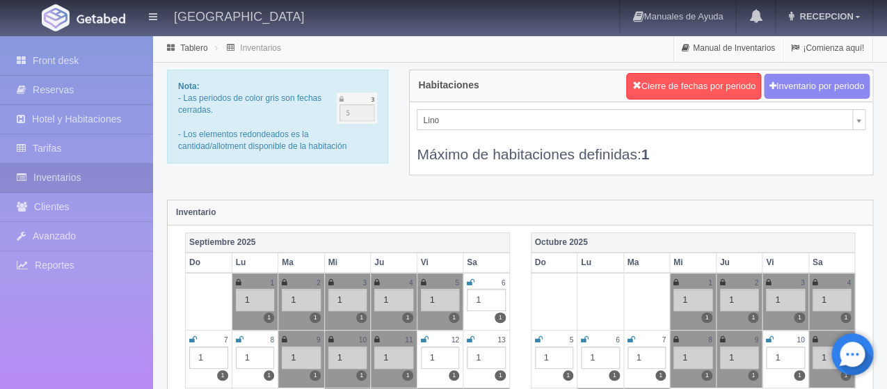
scroll to position [6, 0]
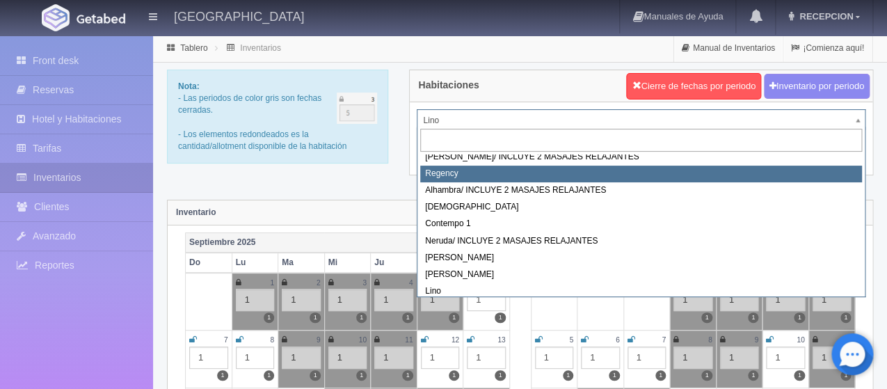
scroll to position [0, 0]
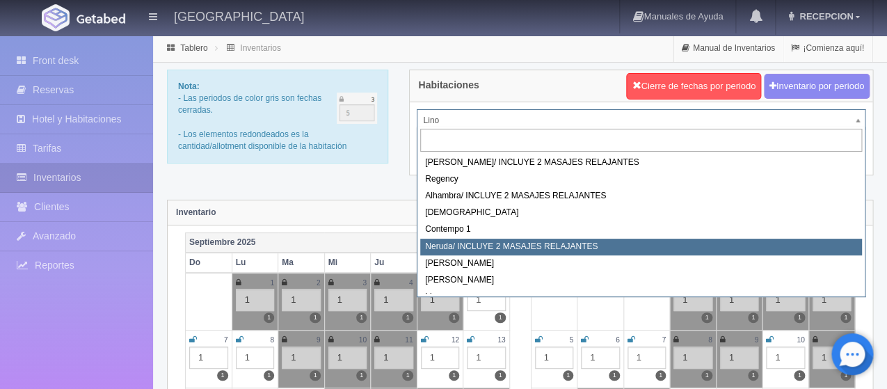
select select "722"
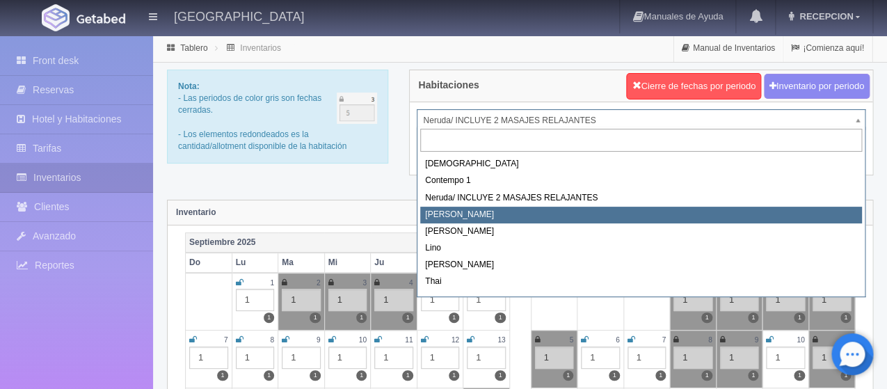
scroll to position [79, 0]
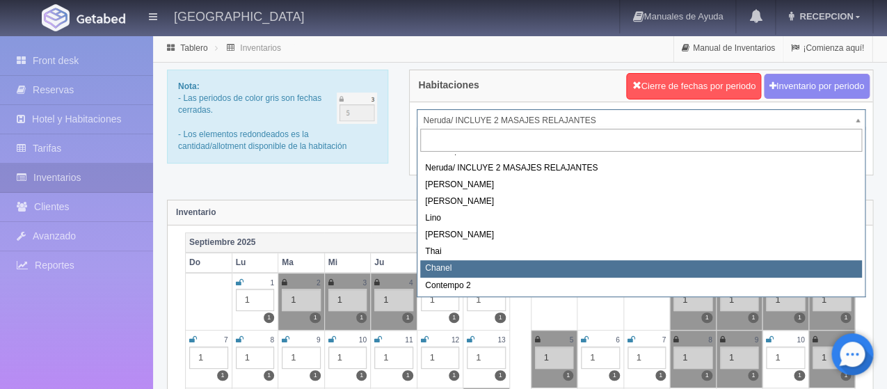
select select "728"
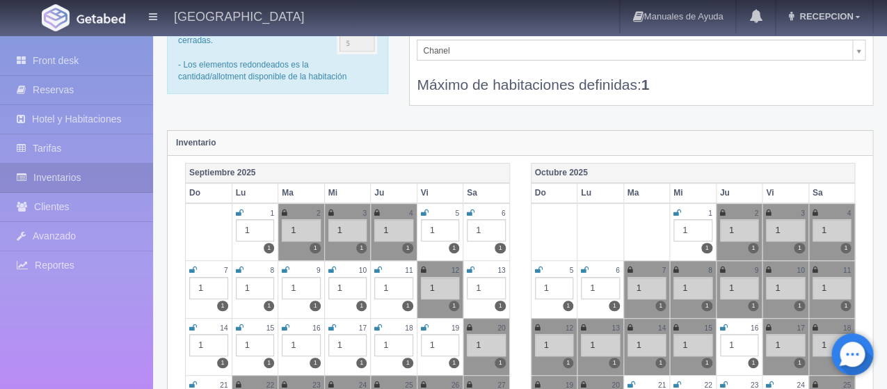
scroll to position [56, 0]
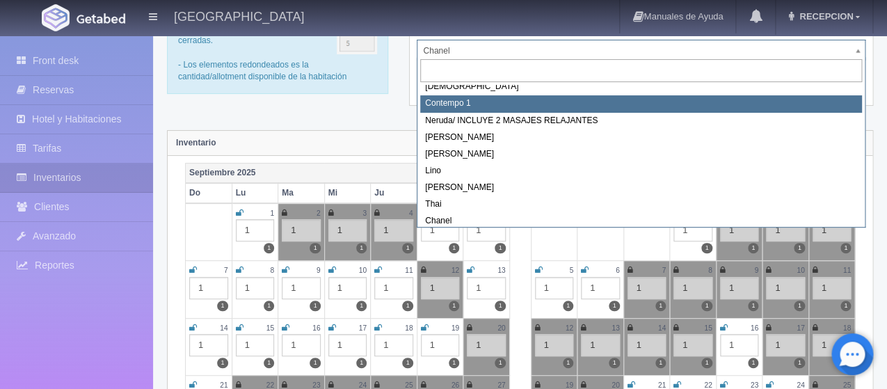
select select "721"
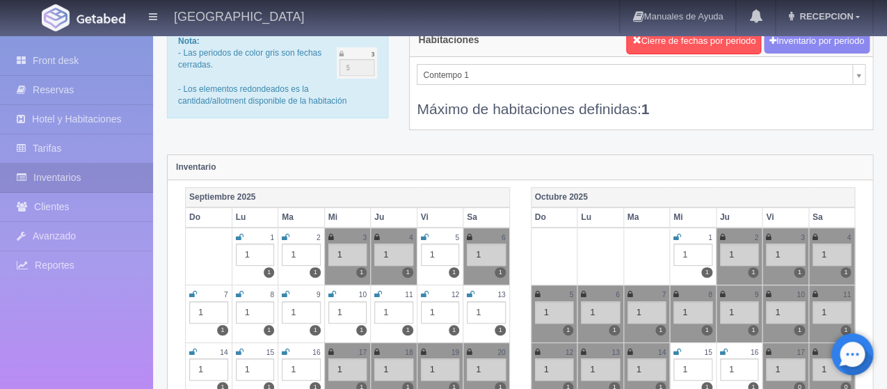
scroll to position [70, 0]
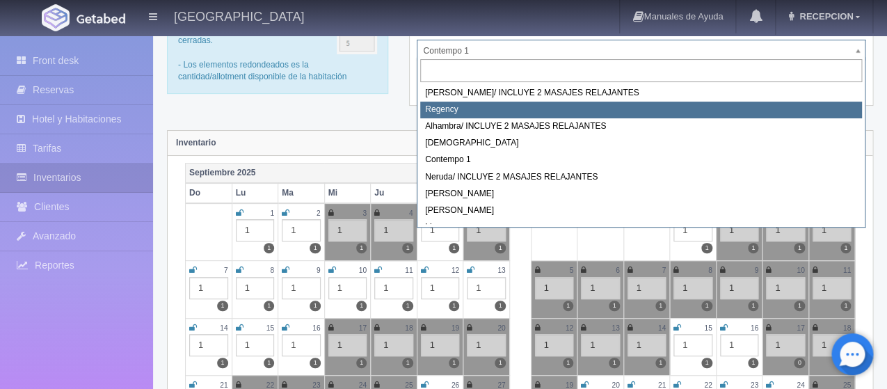
select select "718"
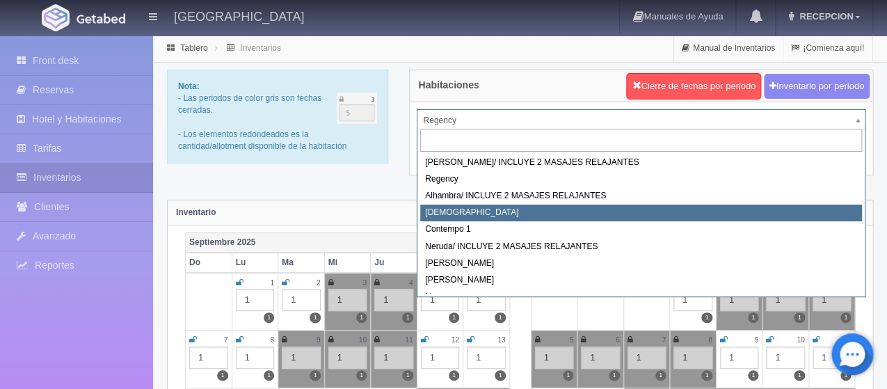
select select "720"
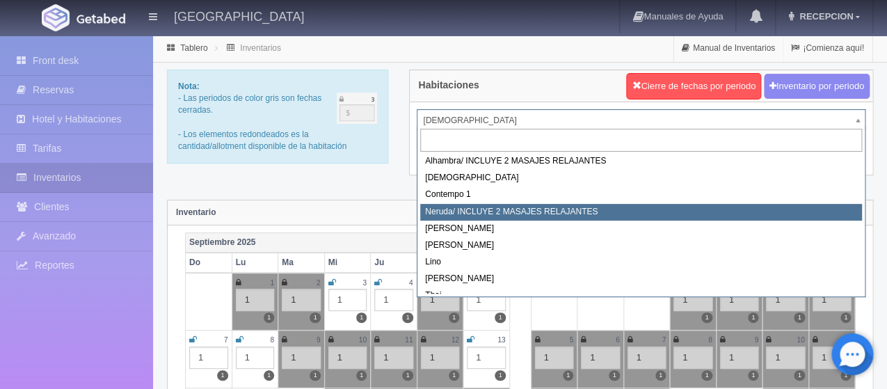
scroll to position [70, 0]
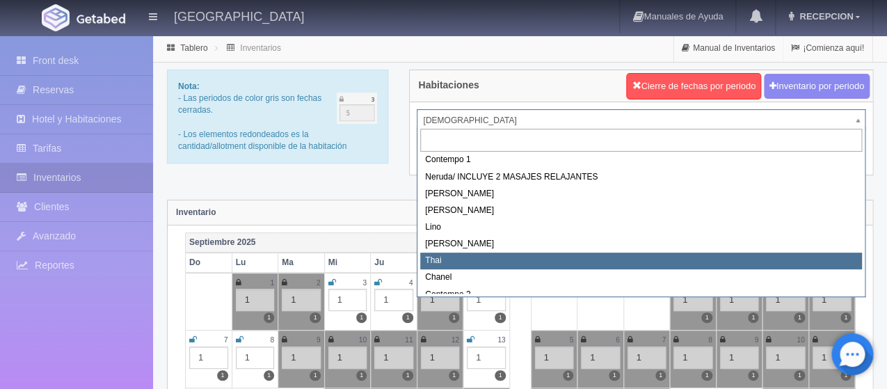
select select "727"
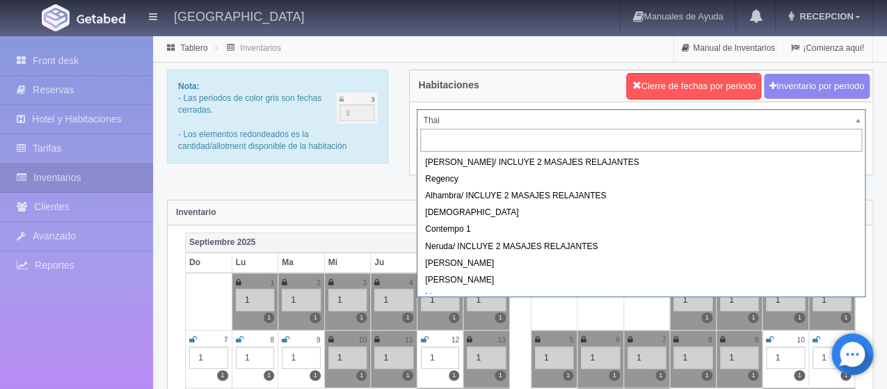
drag, startPoint x: 470, startPoint y: 117, endPoint x: 472, endPoint y: 126, distance: 9.3
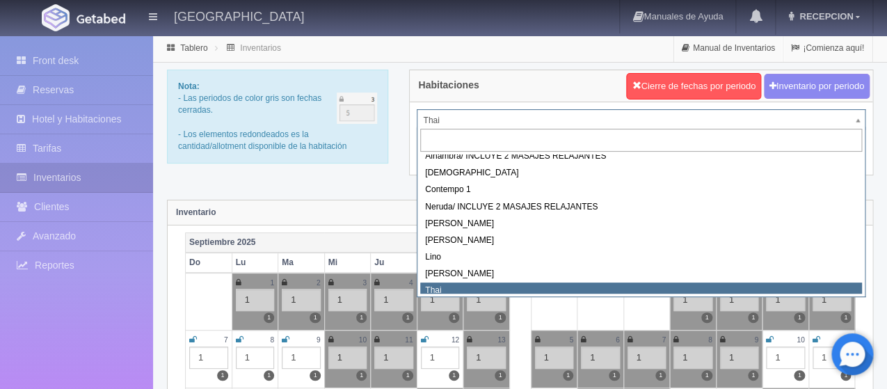
scroll to position [33, 0]
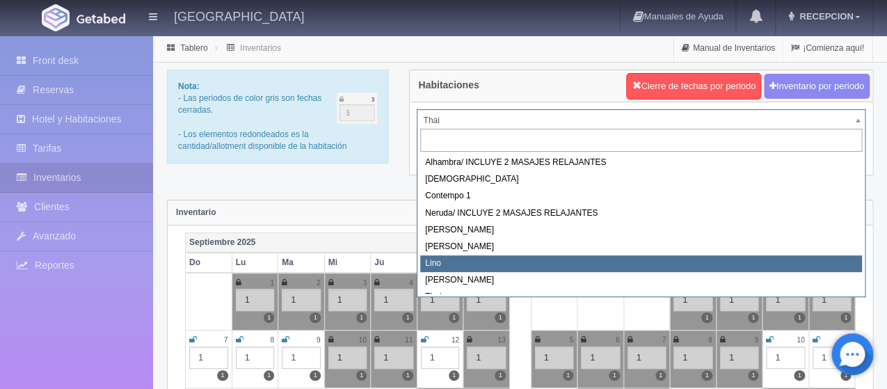
select select "725"
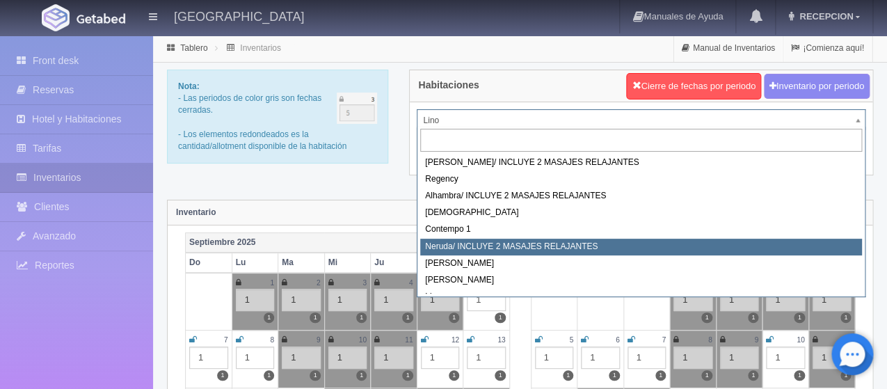
scroll to position [6, 0]
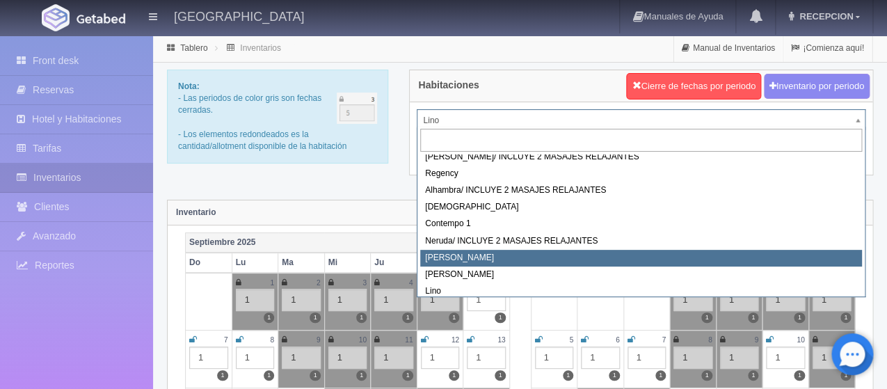
select select "723"
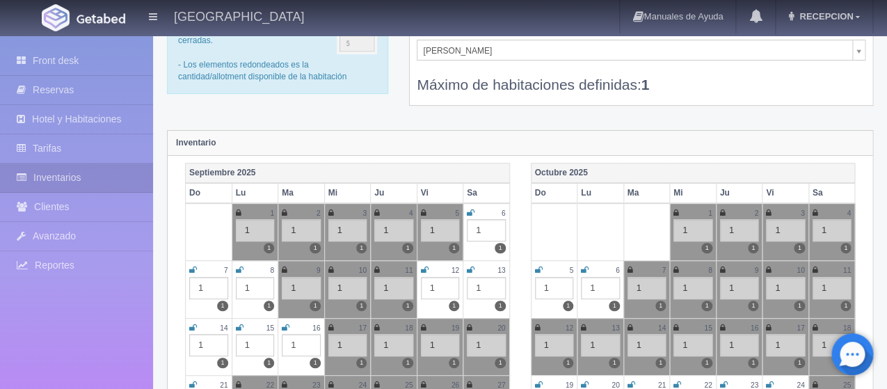
scroll to position [209, 0]
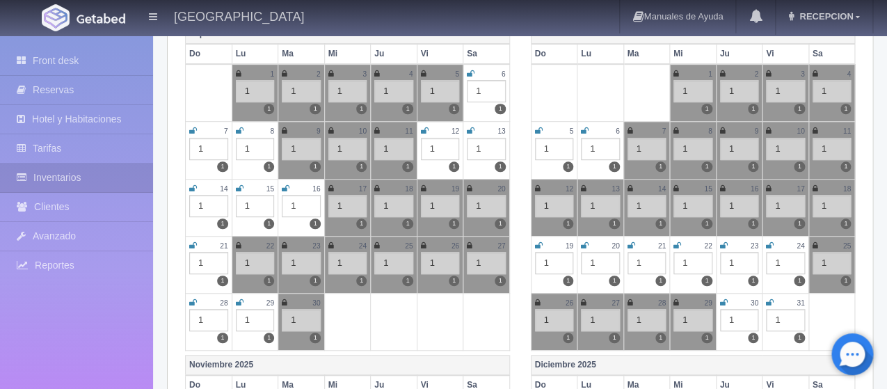
click at [535, 241] on icon at bounding box center [539, 245] width 8 height 8
click at [584, 241] on icon at bounding box center [585, 245] width 8 height 8
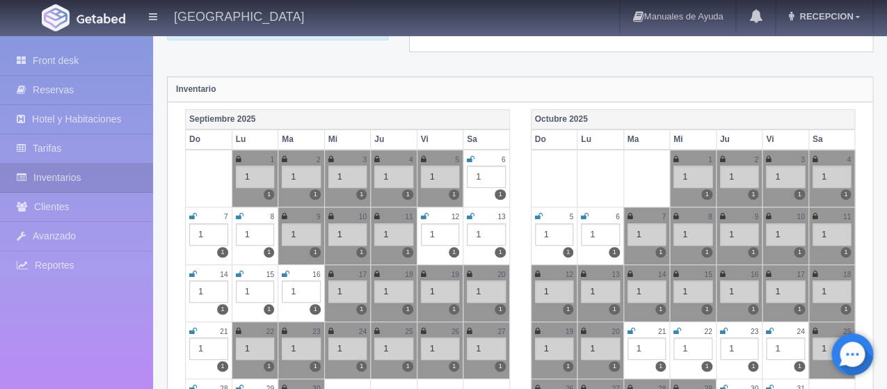
scroll to position [0, 0]
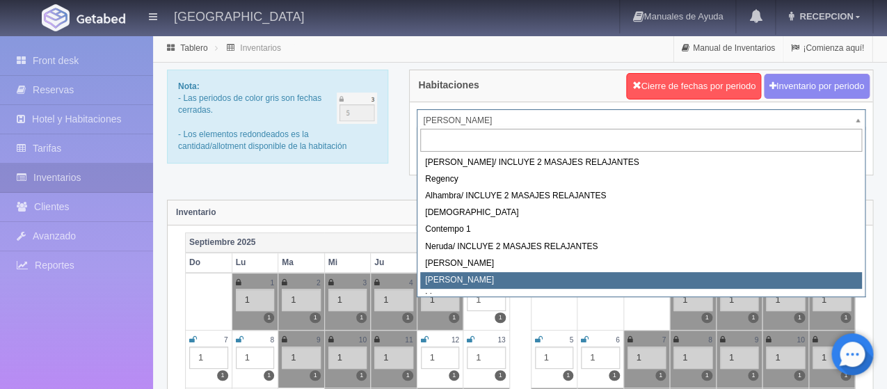
select select "724"
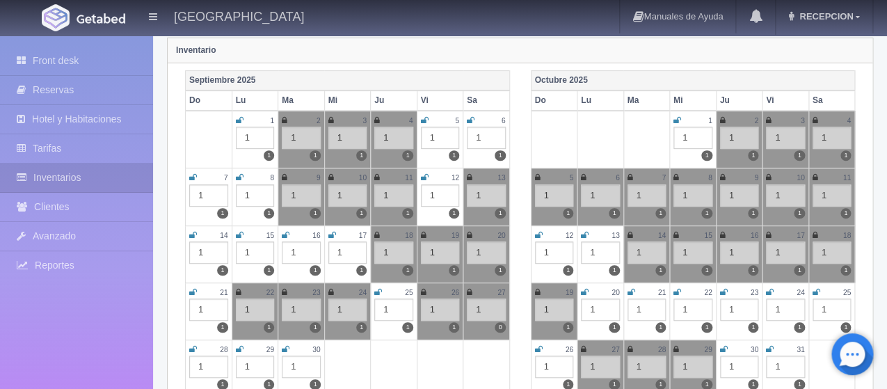
scroll to position [348, 0]
